Goal: Task Accomplishment & Management: Use online tool/utility

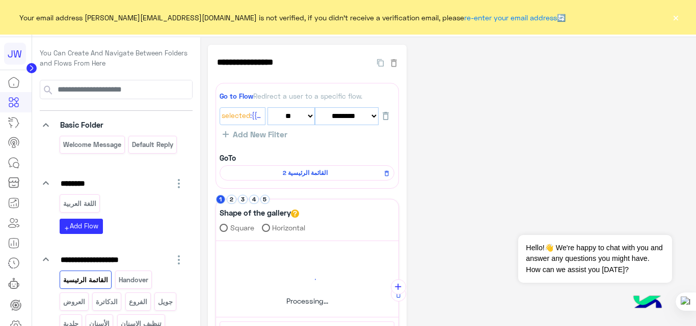
select select "*"
click at [673, 18] on button "×" at bounding box center [675, 17] width 10 height 10
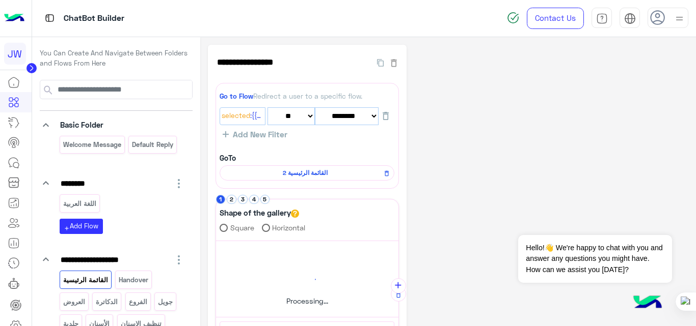
click at [673, 18] on img at bounding box center [679, 18] width 13 height 13
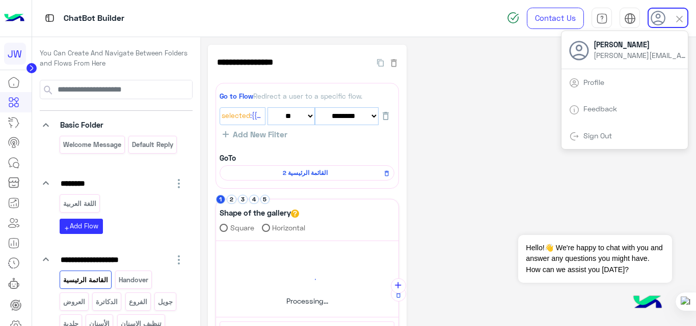
click at [673, 18] on img at bounding box center [679, 19] width 12 height 12
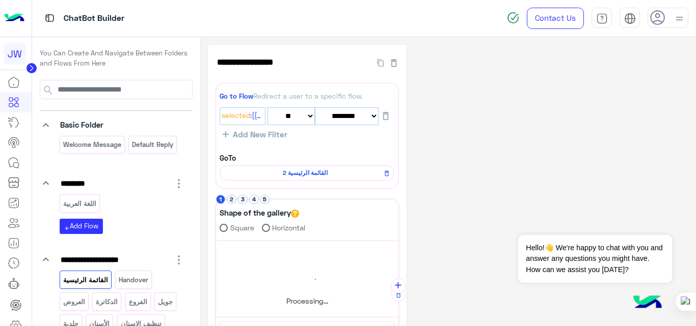
click at [673, 18] on img at bounding box center [679, 18] width 13 height 13
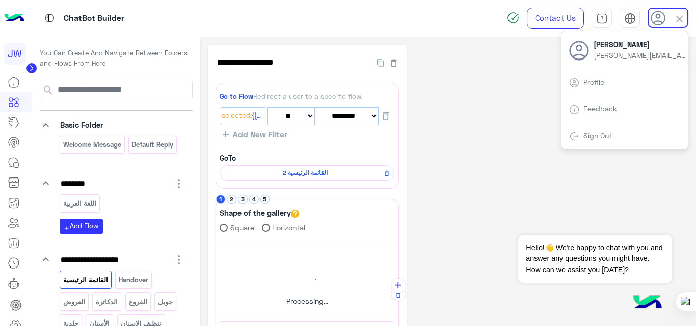
click at [21, 28] on img at bounding box center [14, 18] width 20 height 21
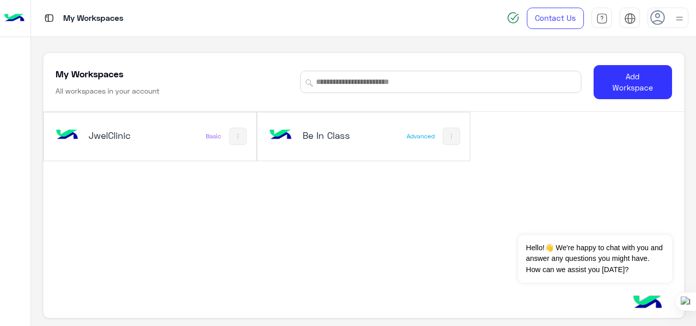
click at [138, 132] on h5 "JwelClinic" at bounding box center [124, 135] width 70 height 12
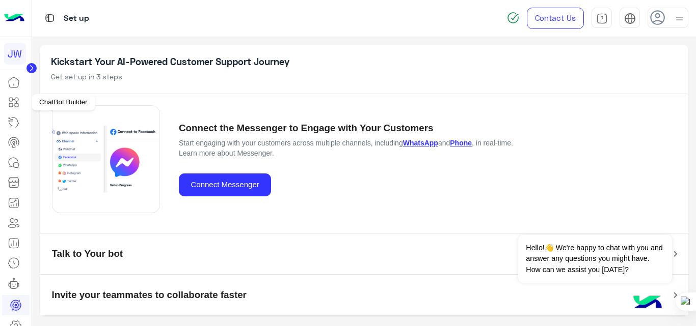
click at [13, 105] on icon at bounding box center [11, 105] width 4 height 4
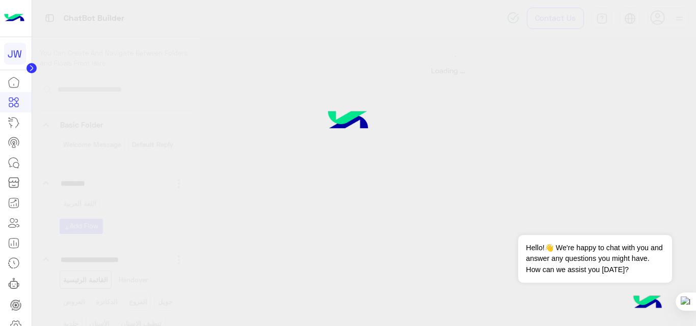
select select "*"
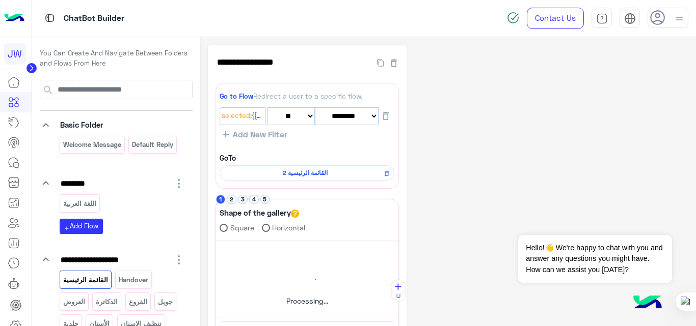
click at [470, 172] on div "**********" at bounding box center [448, 317] width 481 height 545
click at [233, 198] on button "2" at bounding box center [232, 200] width 10 height 10
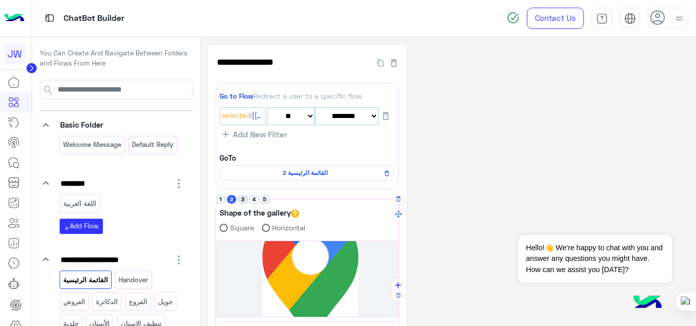
click at [241, 199] on button "3" at bounding box center [243, 200] width 10 height 10
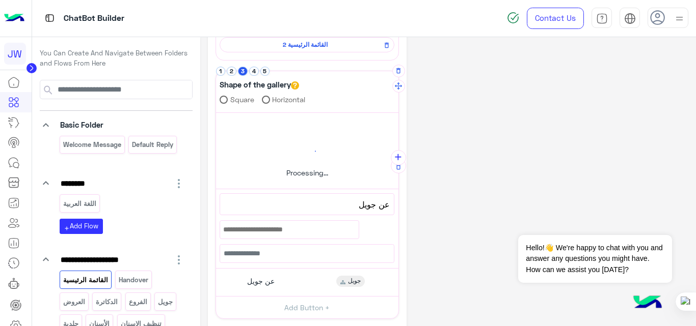
scroll to position [129, 0]
click at [253, 73] on button "4" at bounding box center [254, 71] width 10 height 10
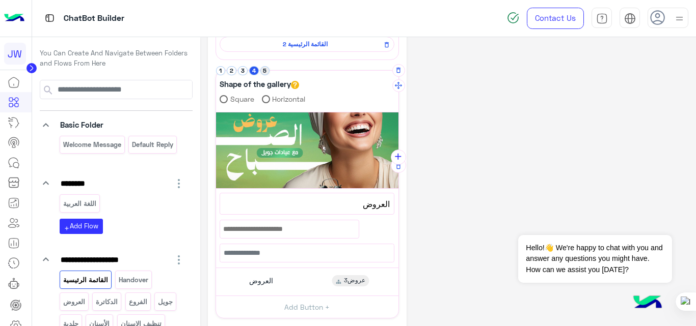
click at [263, 72] on button "5" at bounding box center [265, 71] width 10 height 10
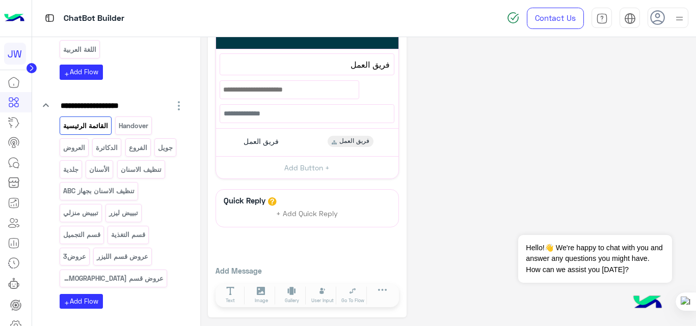
scroll to position [154, 0]
click at [100, 178] on div "الأسنان" at bounding box center [100, 170] width 28 height 18
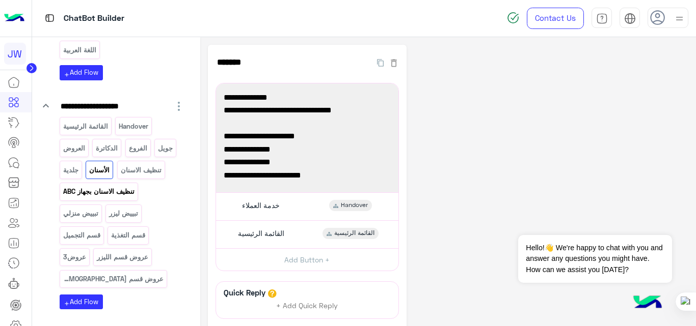
click at [121, 197] on p "تنظيف الاسنان بجهاز ABC" at bounding box center [98, 192] width 73 height 12
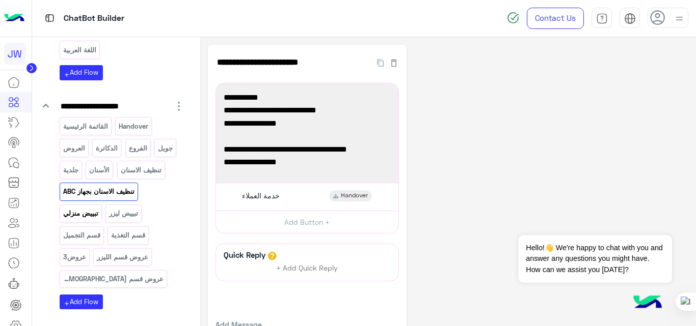
click at [71, 214] on p "تبييض منزلي" at bounding box center [80, 214] width 37 height 12
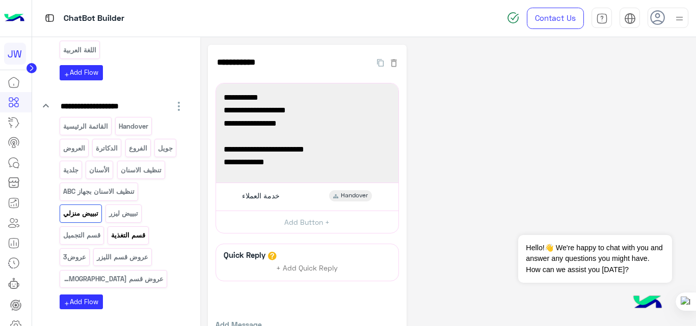
click at [133, 235] on p "قسم التغذية" at bounding box center [129, 236] width 36 height 12
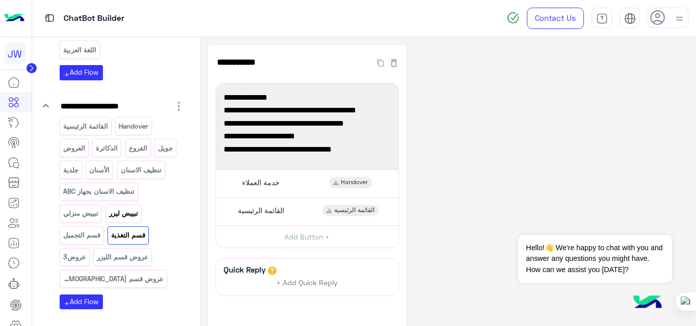
click at [113, 215] on p "تبييض ليزر" at bounding box center [123, 214] width 31 height 12
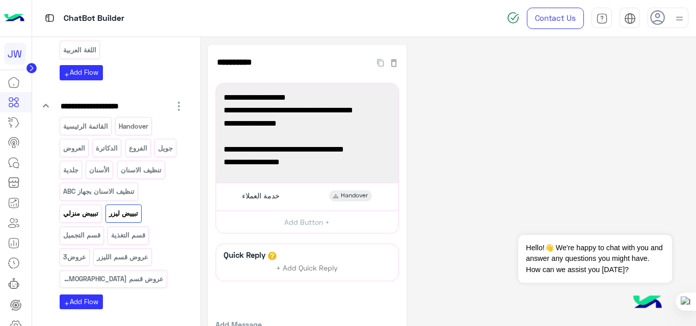
click at [71, 220] on p "تبييض منزلي" at bounding box center [80, 214] width 37 height 12
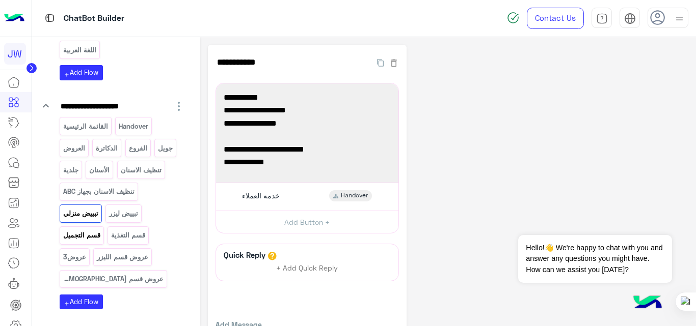
click at [87, 238] on p "قسم التجميل" at bounding box center [81, 236] width 39 height 12
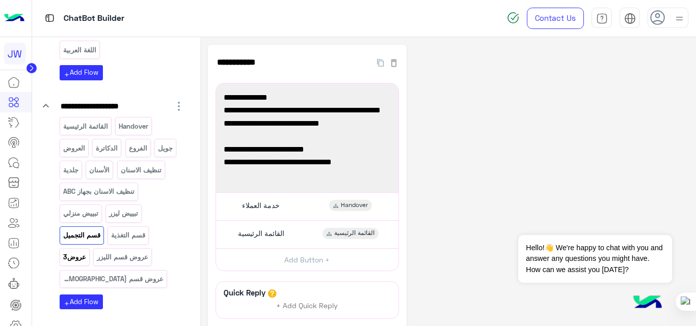
click at [76, 262] on p "عروض3" at bounding box center [74, 258] width 24 height 12
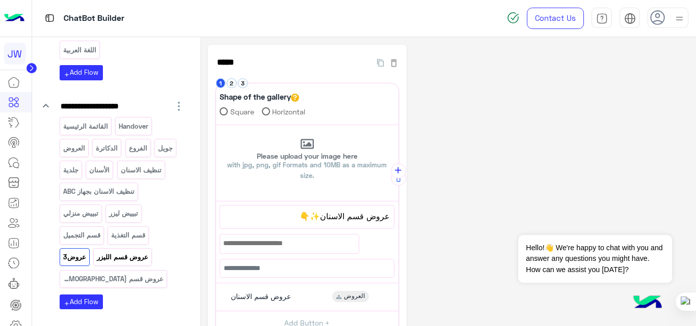
click at [131, 250] on div "عروض قسم الليزر" at bounding box center [122, 258] width 59 height 18
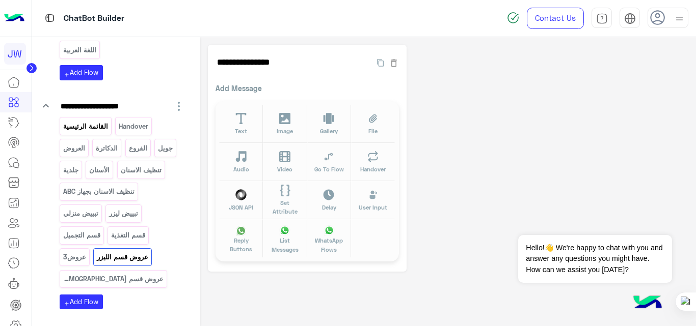
click at [101, 127] on p "القائمة الرئيسية" at bounding box center [85, 127] width 46 height 12
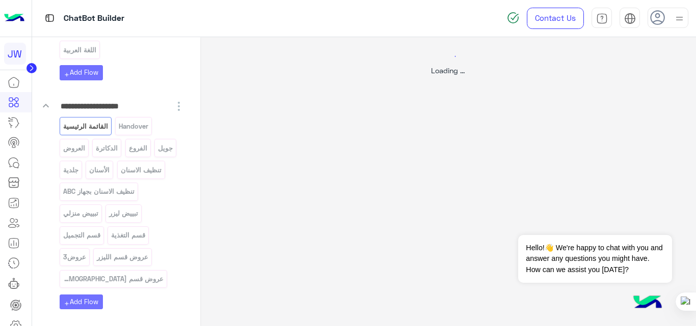
select select "*"
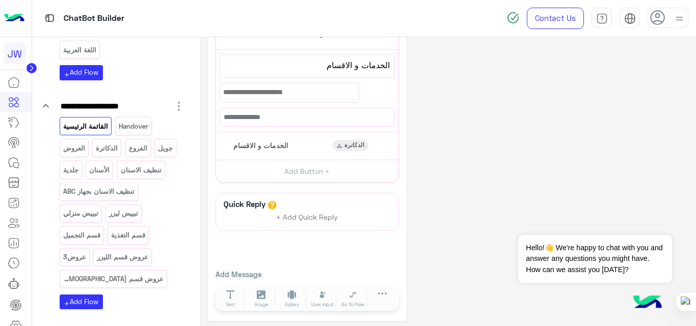
scroll to position [271, 0]
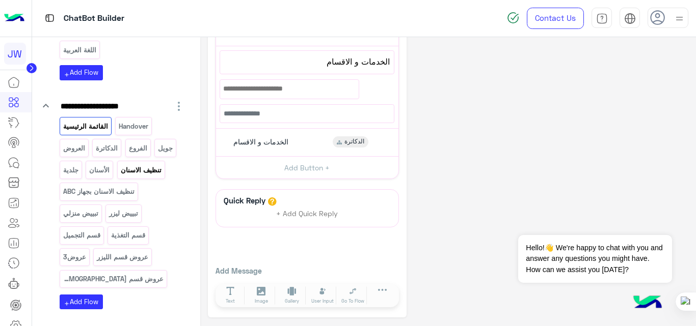
click at [142, 172] on p "تنظيف الاسنان" at bounding box center [141, 171] width 42 height 12
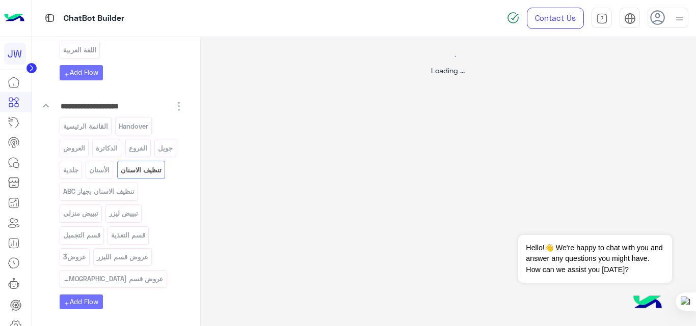
scroll to position [0, 0]
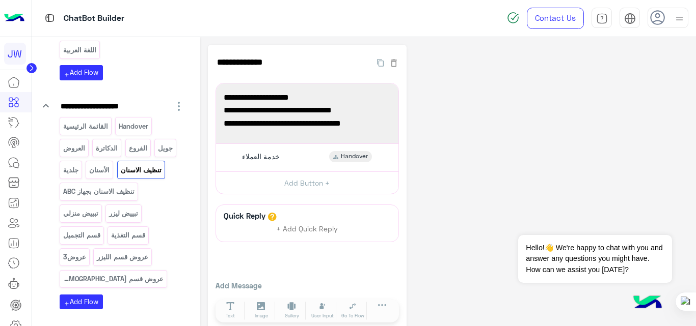
click at [103, 201] on div "القائمة الرئيسية Handover العروض الدكاترة الفروع جويل جلدية الأسنان تنظيف الاسن…" at bounding box center [122, 204] width 125 height 175
click at [118, 185] on div "تنظيف الاسنان بجهاز ABC" at bounding box center [99, 192] width 78 height 18
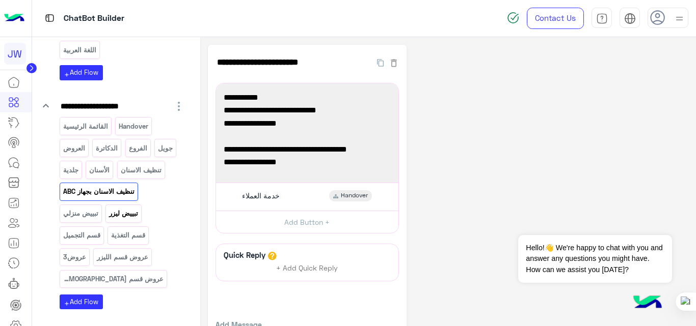
click at [124, 215] on p "تبييض ليزر" at bounding box center [123, 214] width 31 height 12
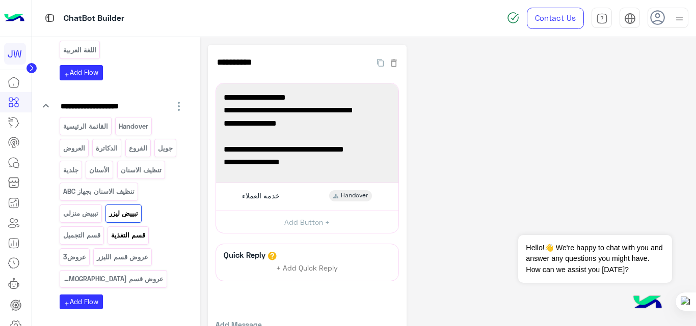
click at [140, 231] on p "قسم التغذية" at bounding box center [129, 236] width 36 height 12
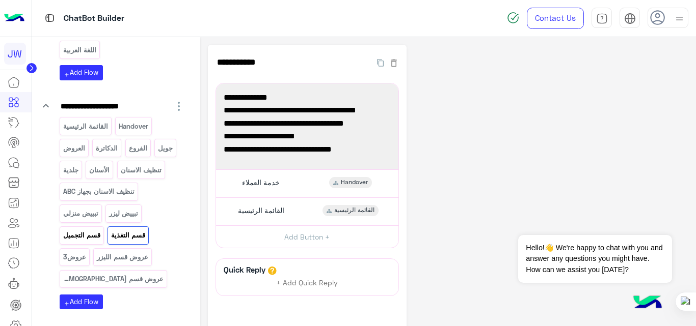
click at [71, 230] on p "قسم التجميل" at bounding box center [81, 236] width 39 height 12
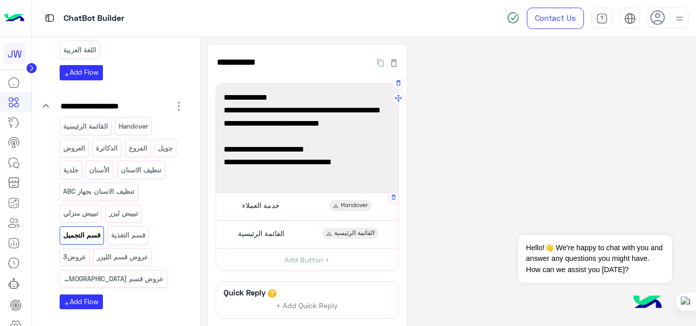
click at [292, 215] on div "خدمة العملاء Handover" at bounding box center [307, 207] width 175 height 20
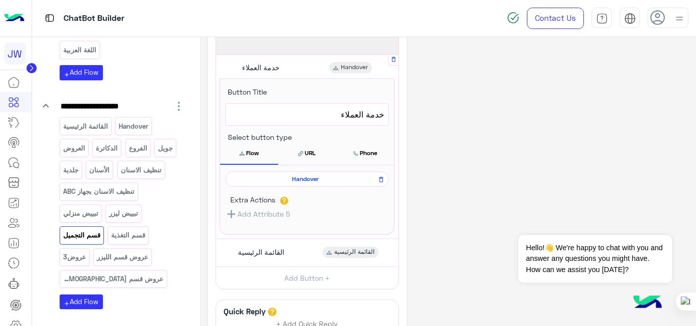
scroll to position [139, 0]
click at [300, 245] on div "القائمة الرئيسية القائمة الرئيسية" at bounding box center [307, 252] width 175 height 20
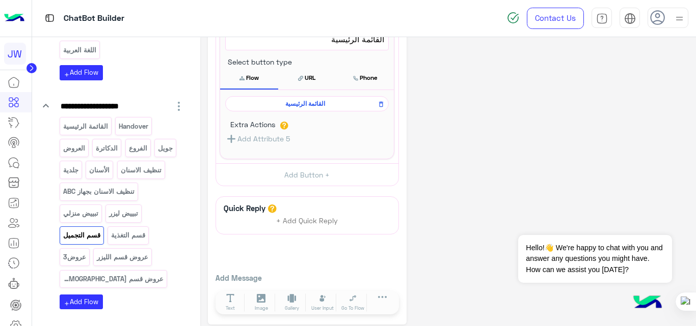
scroll to position [243, 0]
click at [307, 101] on span "القائمة الرئيسية" at bounding box center [305, 102] width 149 height 9
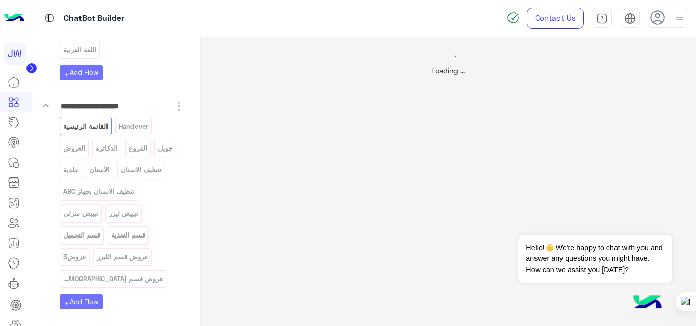
select select "*"
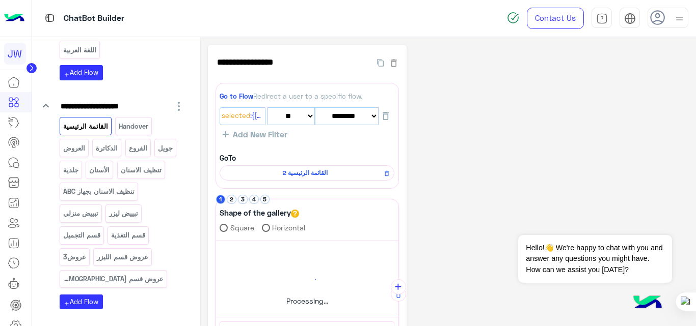
click at [496, 192] on div "**********" at bounding box center [448, 317] width 481 height 545
click at [485, 221] on div "**********" at bounding box center [448, 315] width 481 height 541
click at [492, 238] on div "**********" at bounding box center [448, 315] width 481 height 541
